Goal: Task Accomplishment & Management: Use online tool/utility

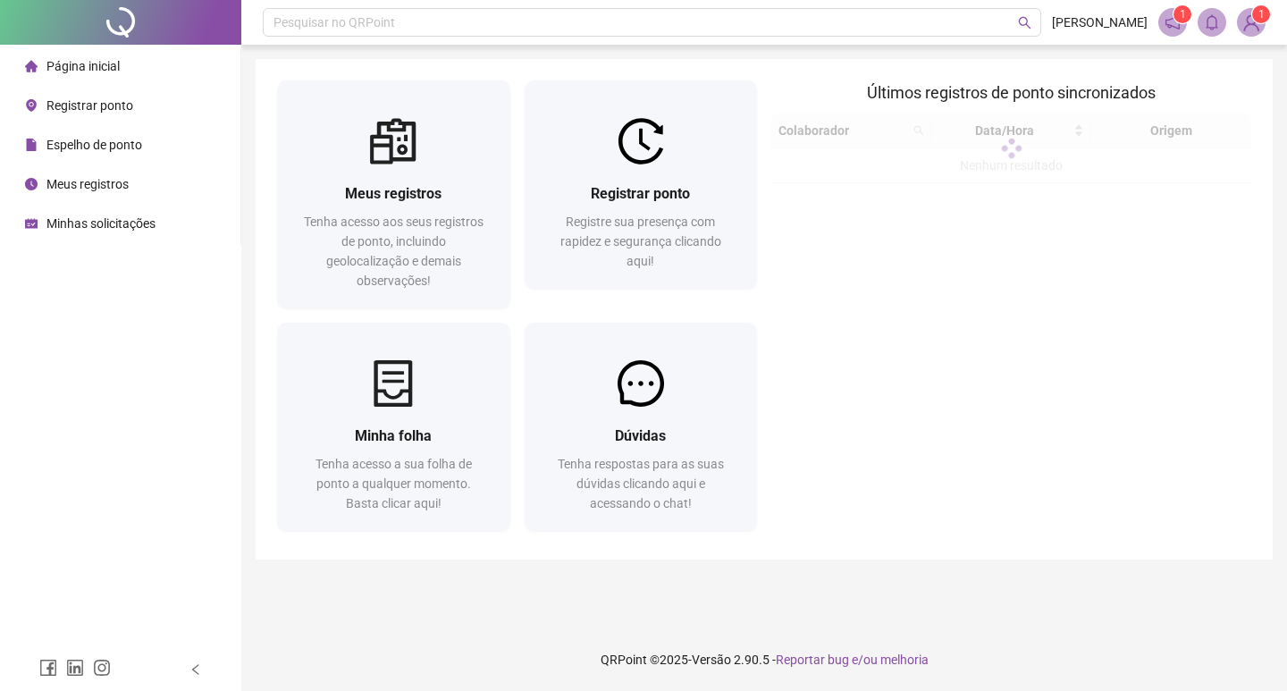
click at [126, 112] on span "Registrar ponto" at bounding box center [89, 105] width 87 height 14
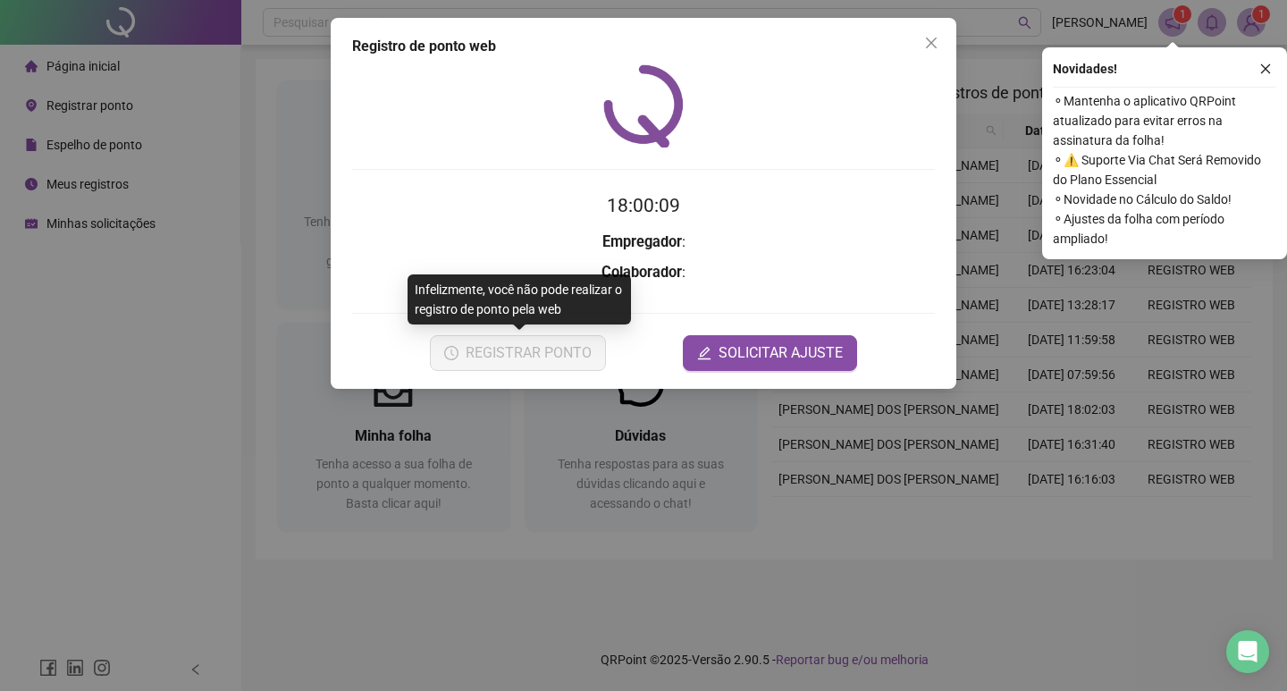
click at [565, 355] on button "REGISTRAR PONTO" at bounding box center [518, 353] width 176 height 36
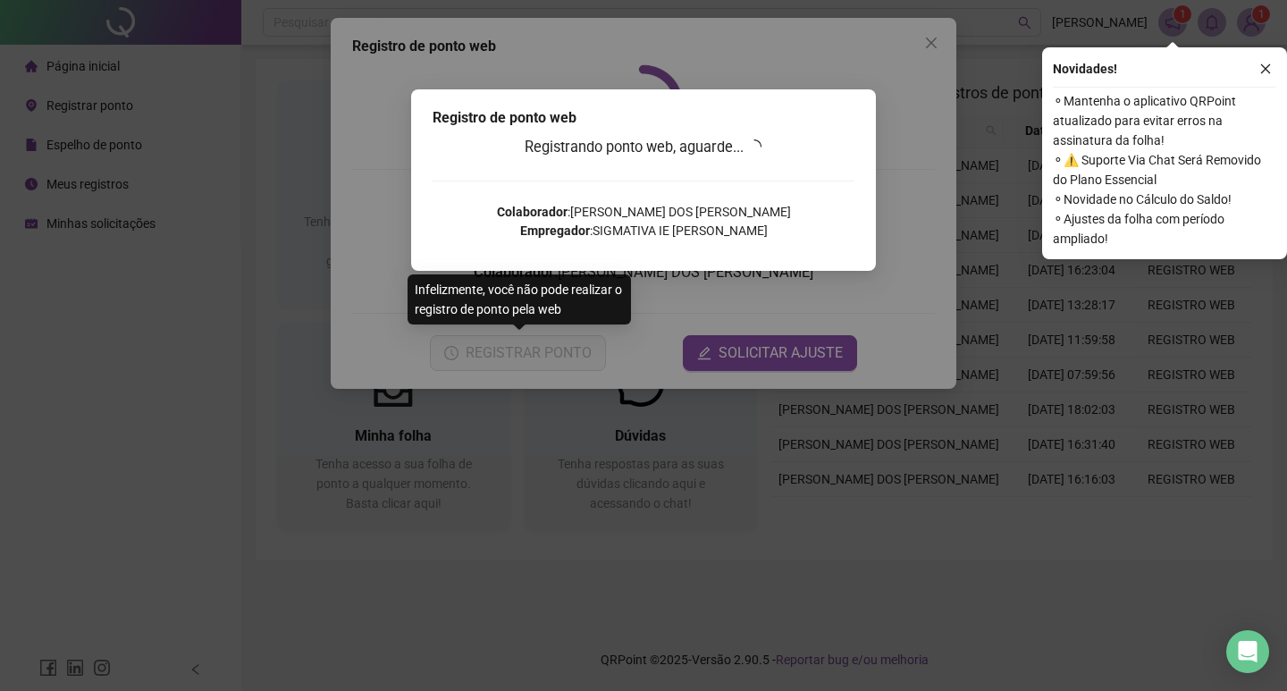
click at [528, 346] on div "Registro de ponto web Registrando ponto web, aguarde... Colaborador : [PERSON_N…" at bounding box center [643, 345] width 1287 height 691
